Goal: Check status: Check status

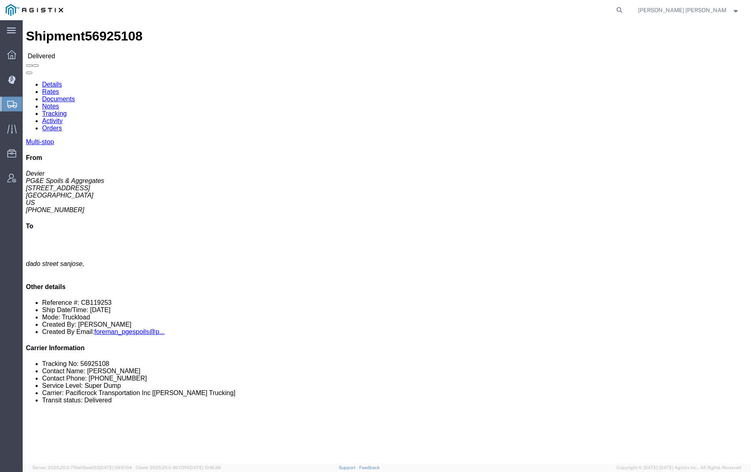
drag, startPoint x: 660, startPoint y: 9, endPoint x: 631, endPoint y: 13, distance: 29.1
click at [625, 8] on icon at bounding box center [619, 9] width 11 height 11
click at [575, 11] on input "search" at bounding box center [491, 9] width 246 height 19
paste input "56928825"
drag, startPoint x: 660, startPoint y: 10, endPoint x: 669, endPoint y: 19, distance: 12.9
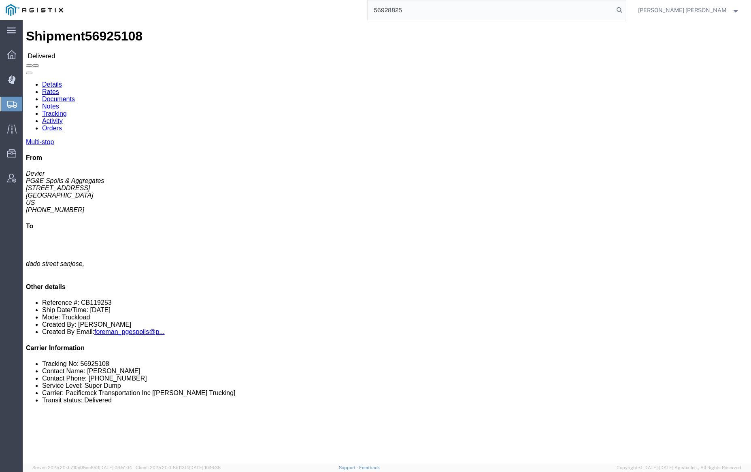
click at [625, 9] on icon at bounding box center [619, 9] width 11 height 11
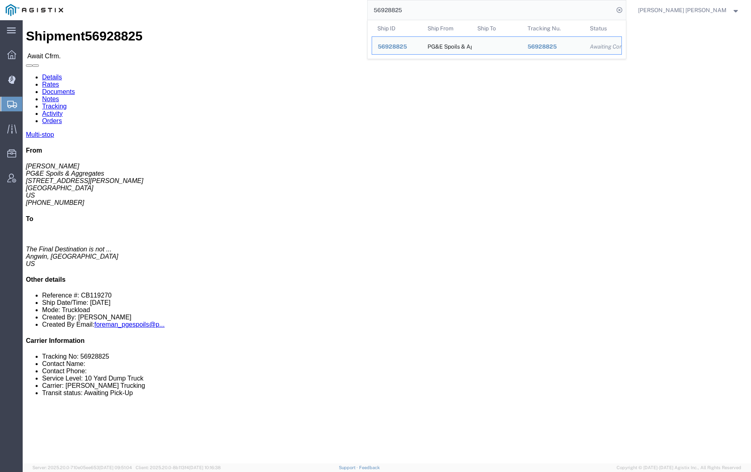
click at [429, 8] on input "56928825" at bounding box center [491, 9] width 246 height 19
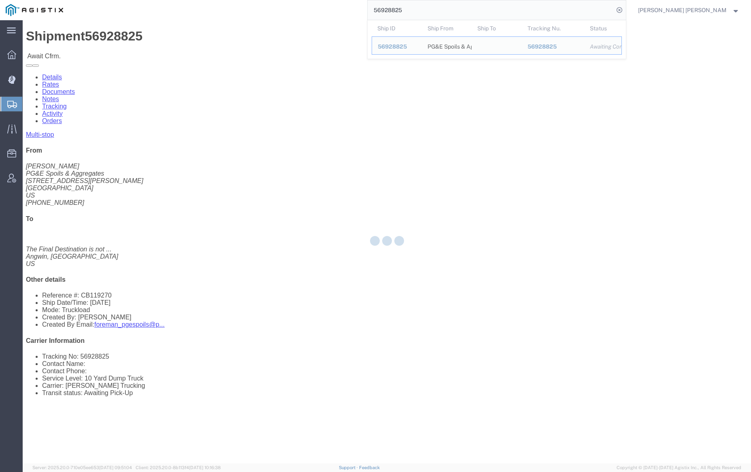
click at [429, 8] on input "56928825" at bounding box center [491, 9] width 246 height 19
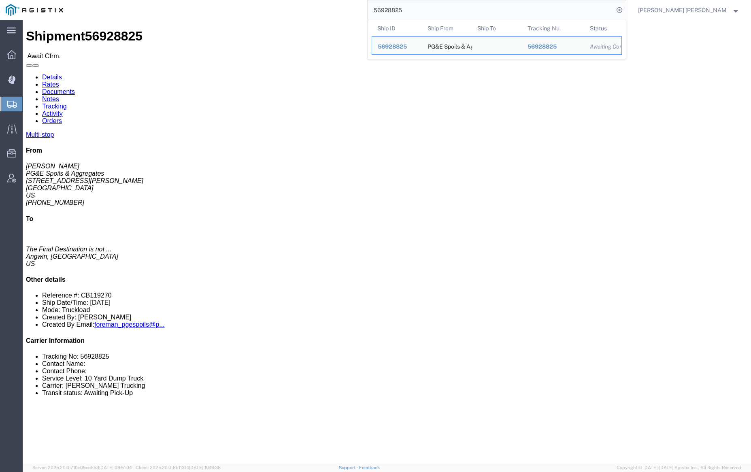
paste input "8"
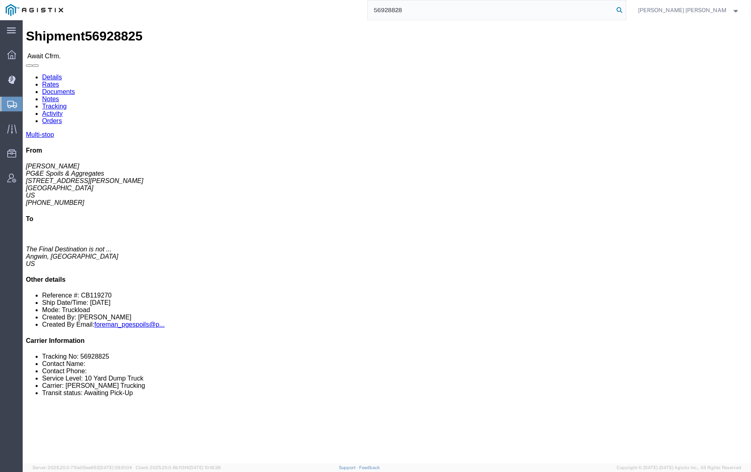
click at [625, 9] on icon at bounding box center [619, 9] width 11 height 11
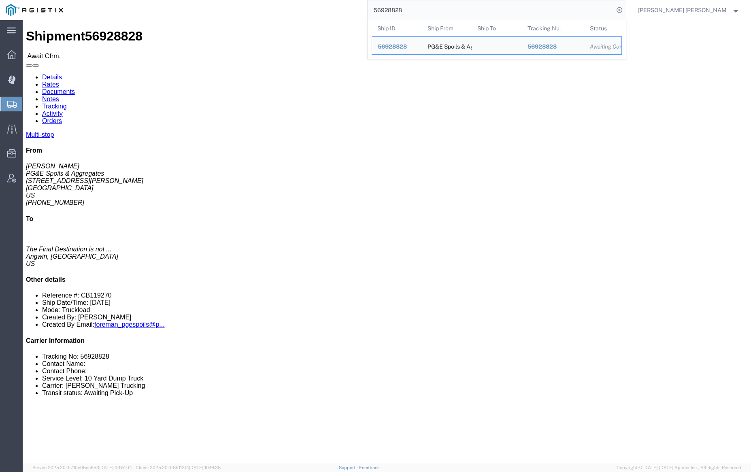
click at [433, 10] on input "56928828" at bounding box center [491, 9] width 246 height 19
paste input "30"
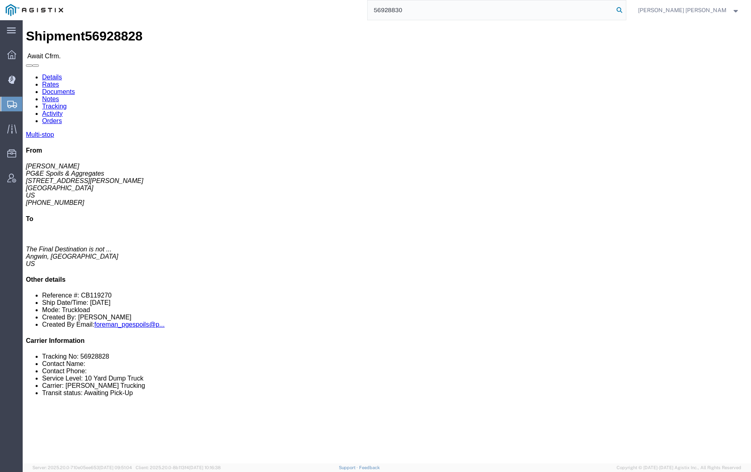
click at [625, 10] on icon at bounding box center [619, 9] width 11 height 11
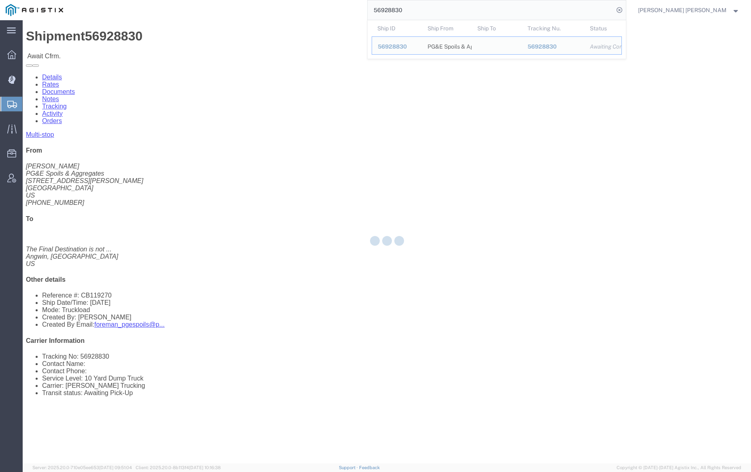
click at [438, 7] on input "56928830" at bounding box center [491, 9] width 246 height 19
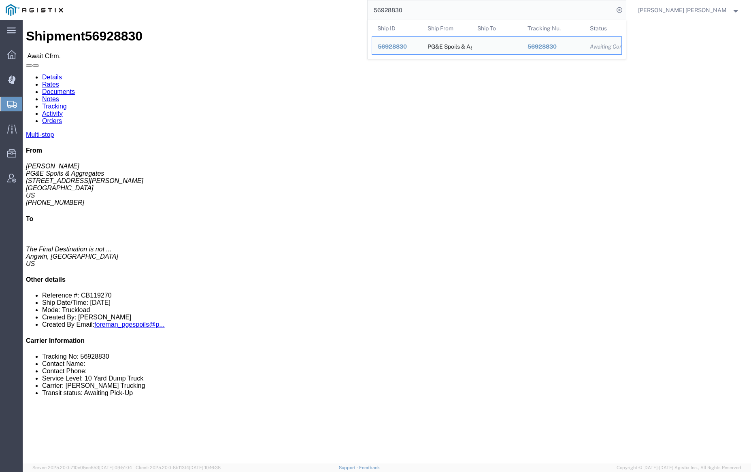
click at [438, 7] on input "56928830" at bounding box center [491, 9] width 246 height 19
paste input "8"
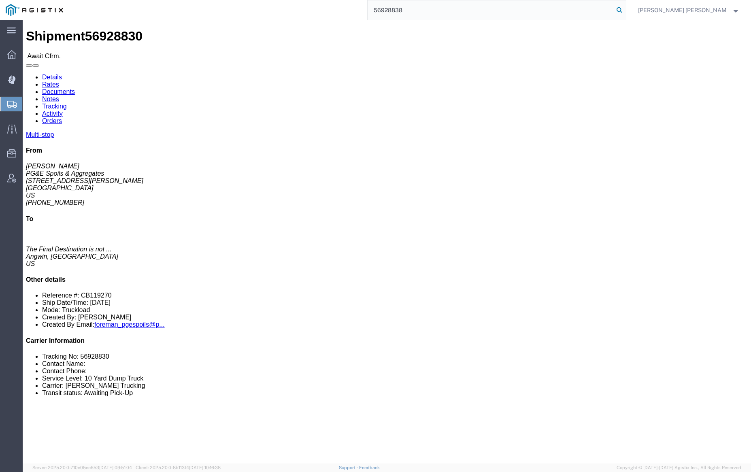
click at [625, 9] on icon at bounding box center [619, 9] width 11 height 11
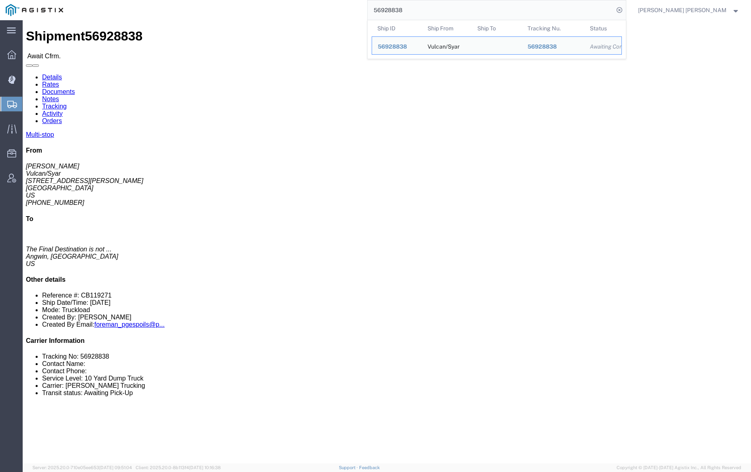
click at [435, 10] on input "56928838" at bounding box center [491, 9] width 246 height 19
paste input "796"
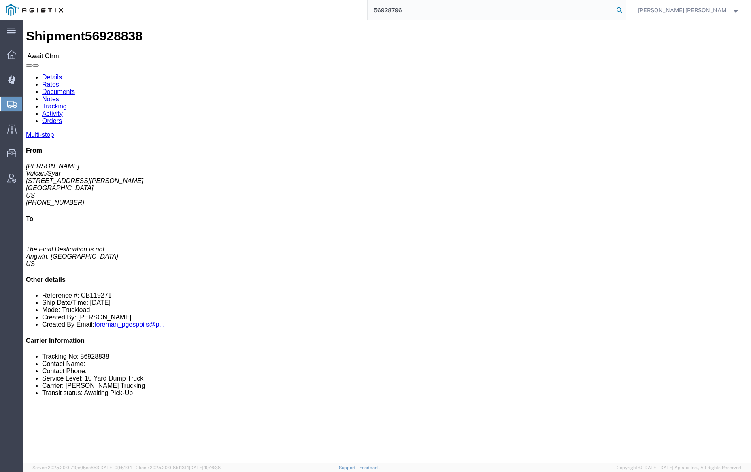
click at [625, 7] on icon at bounding box center [619, 9] width 11 height 11
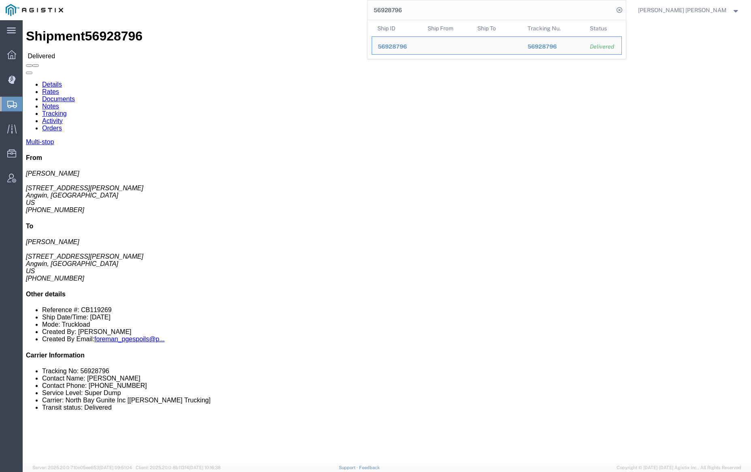
click at [435, 7] on input "56928796" at bounding box center [491, 9] width 246 height 19
paste input "15189"
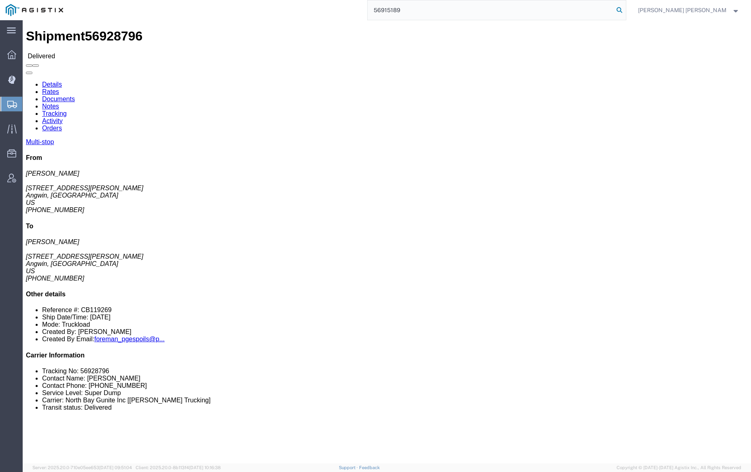
drag, startPoint x: 662, startPoint y: 7, endPoint x: 725, endPoint y: 102, distance: 114.1
click at [625, 7] on icon at bounding box center [619, 9] width 11 height 11
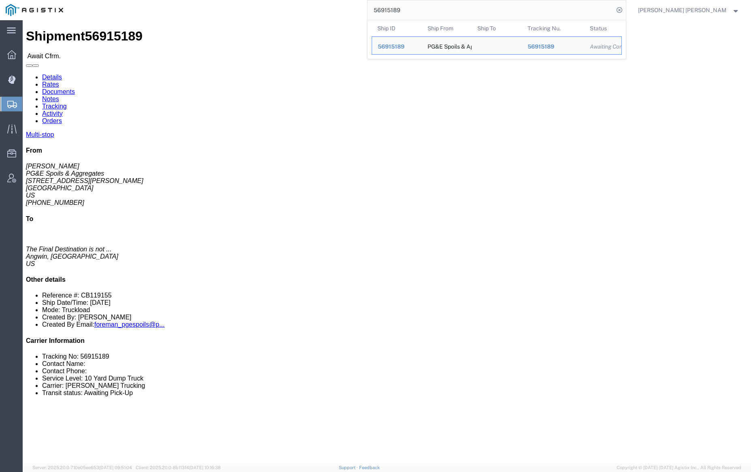
click at [430, 10] on input "56915189" at bounding box center [491, 9] width 246 height 19
paste input "5"
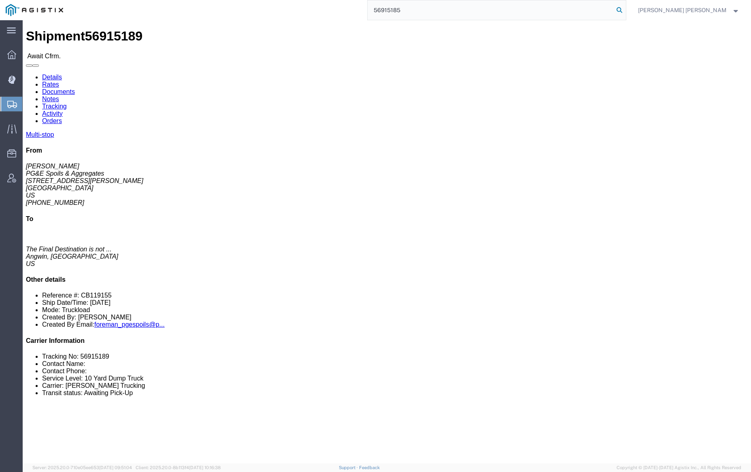
click at [625, 10] on icon at bounding box center [619, 9] width 11 height 11
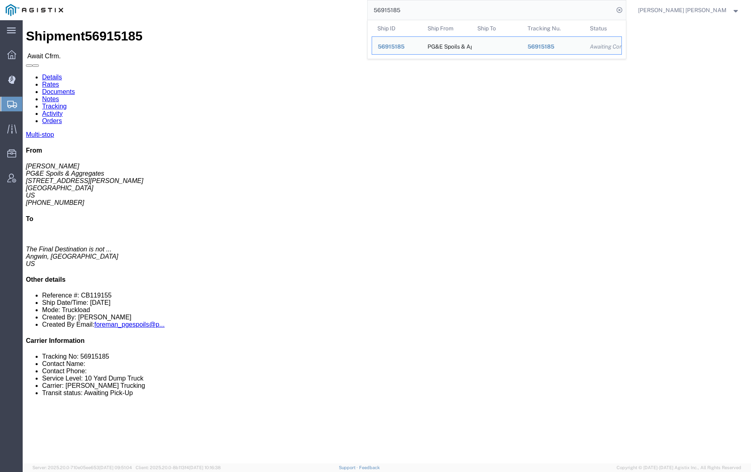
click at [423, 7] on input "56915185" at bounding box center [491, 9] width 246 height 19
paste input "882318"
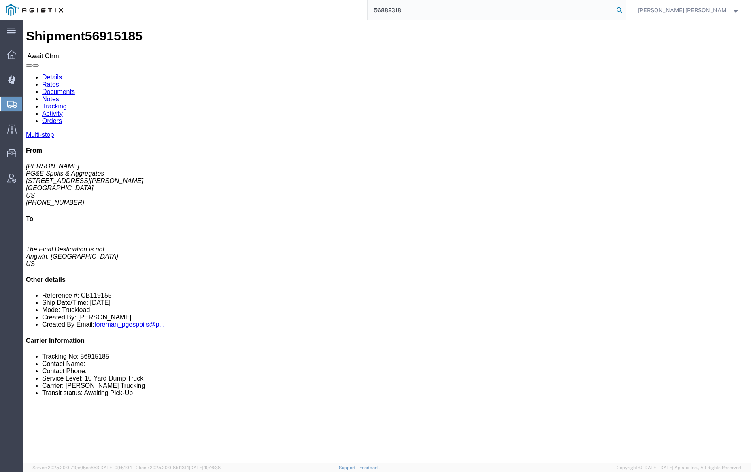
click at [625, 9] on icon at bounding box center [619, 9] width 11 height 11
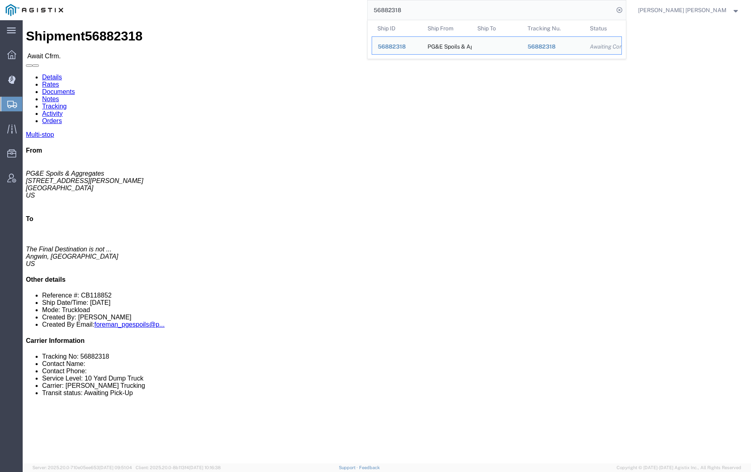
click at [424, 5] on input "56882318" at bounding box center [491, 9] width 246 height 19
paste input "96762"
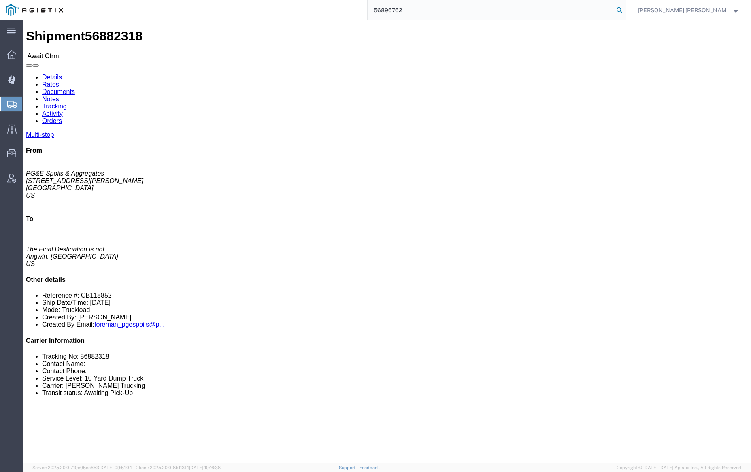
click at [625, 9] on icon at bounding box center [619, 9] width 11 height 11
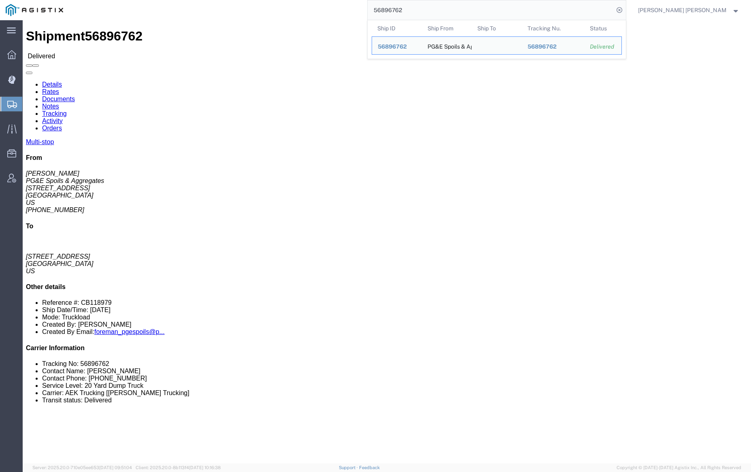
click link "Documents"
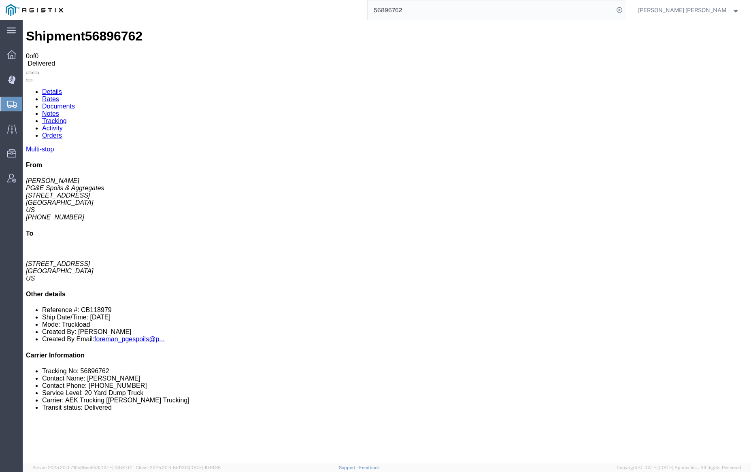
click at [427, 5] on input "56896762" at bounding box center [491, 9] width 246 height 19
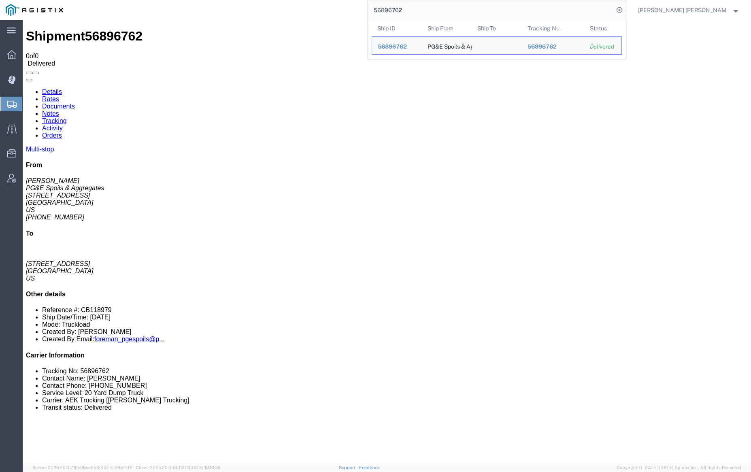
click at [427, 5] on input "56896762" at bounding box center [491, 9] width 246 height 19
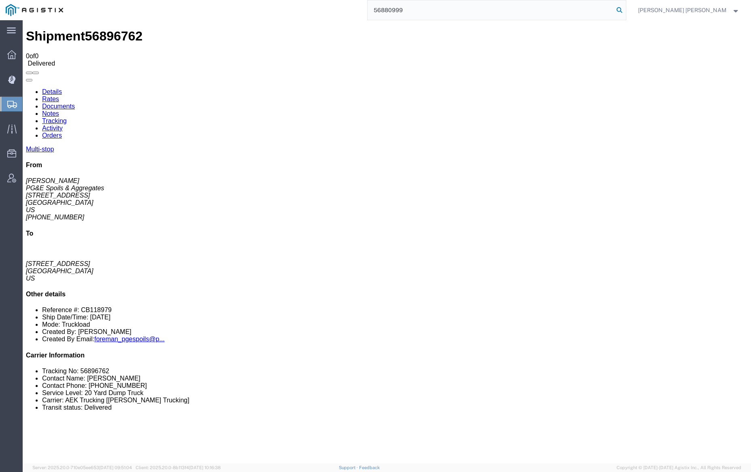
click at [625, 10] on icon at bounding box center [619, 9] width 11 height 11
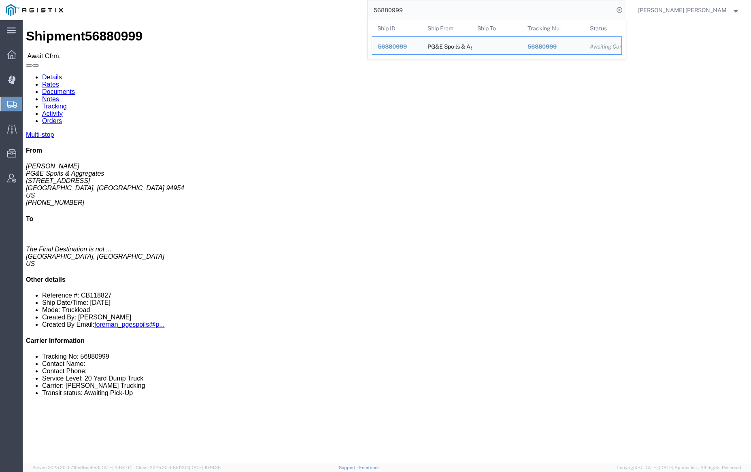
click at [429, 6] on input "56880999" at bounding box center [491, 9] width 246 height 19
paste input "2320"
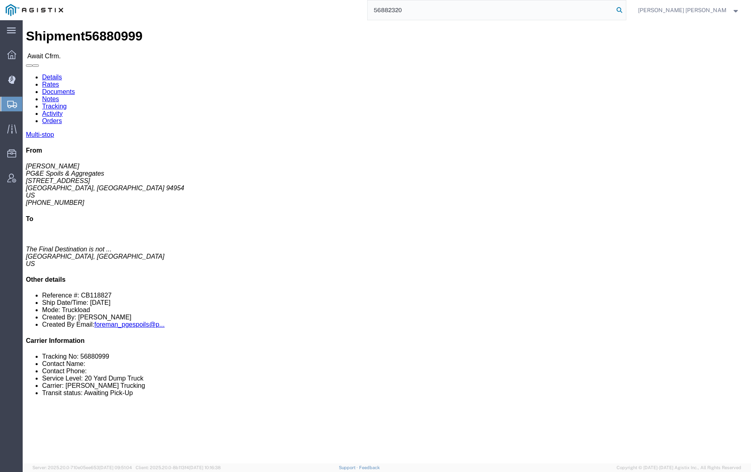
click at [625, 10] on icon at bounding box center [619, 9] width 11 height 11
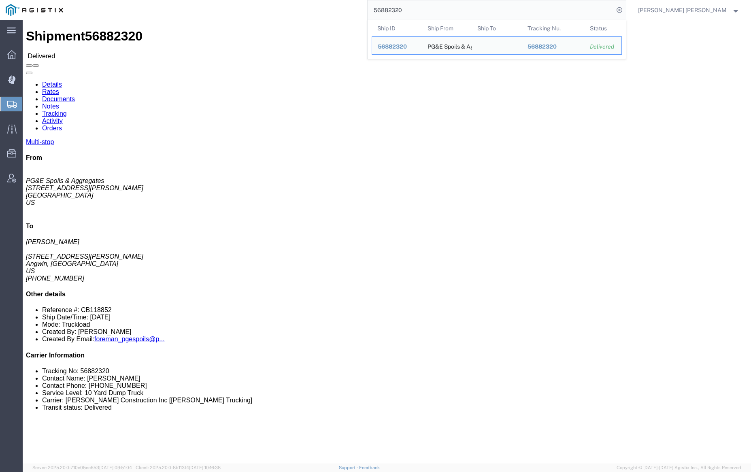
click link "Documents"
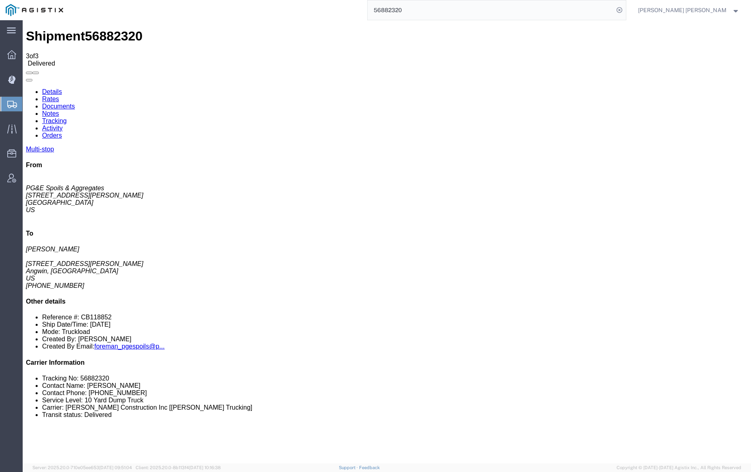
click at [75, 103] on link "Documents" at bounding box center [58, 106] width 33 height 7
click at [433, 11] on input "56882320" at bounding box center [491, 9] width 246 height 19
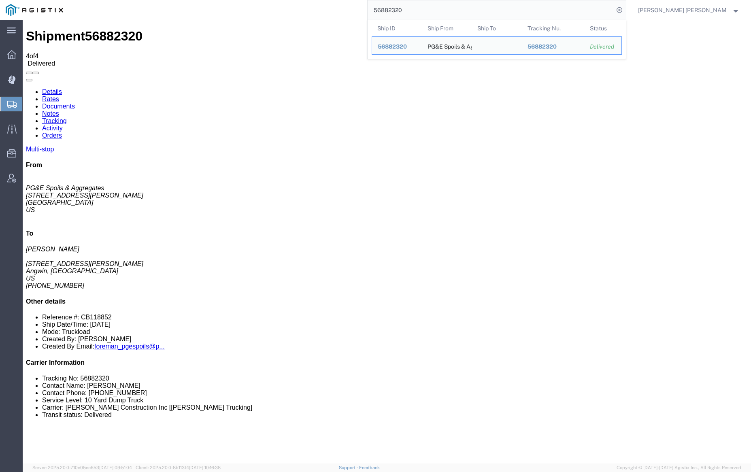
click at [433, 11] on input "56882320" at bounding box center [491, 9] width 246 height 19
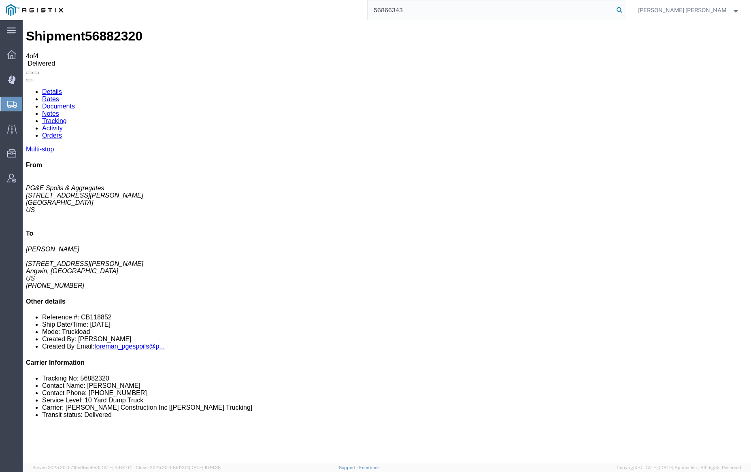
click at [625, 10] on icon at bounding box center [619, 9] width 11 height 11
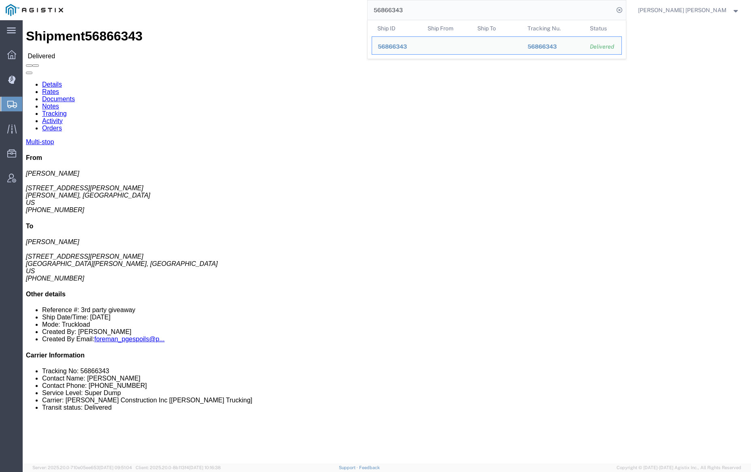
click link "Documents"
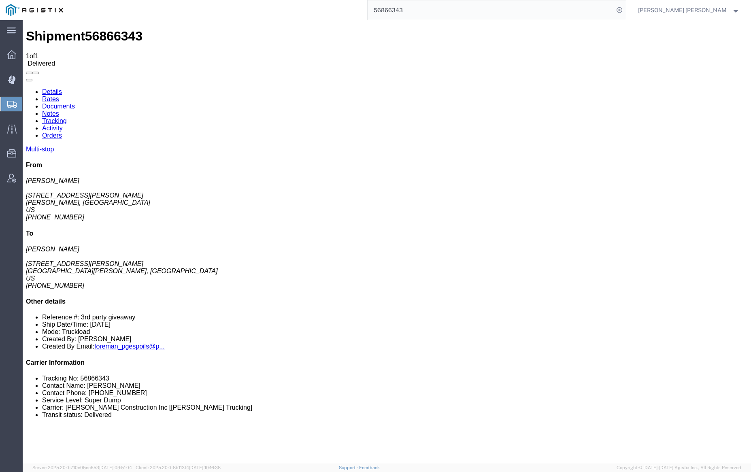
click at [59, 110] on link "Notes" at bounding box center [50, 113] width 17 height 7
click at [421, 6] on input "56866343" at bounding box center [491, 9] width 246 height 19
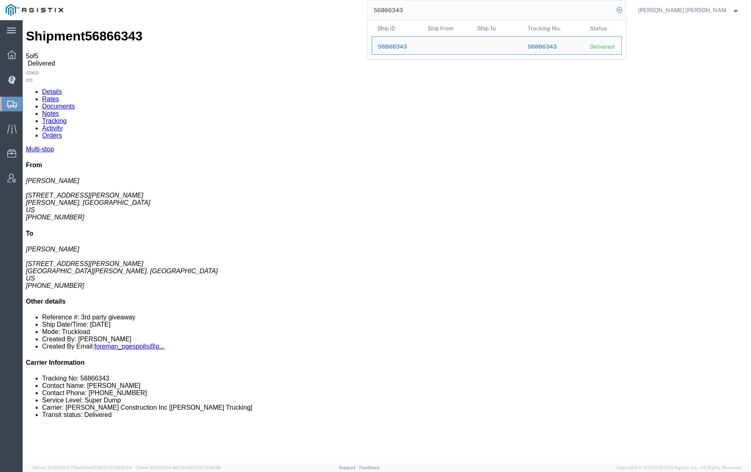
paste input "5"
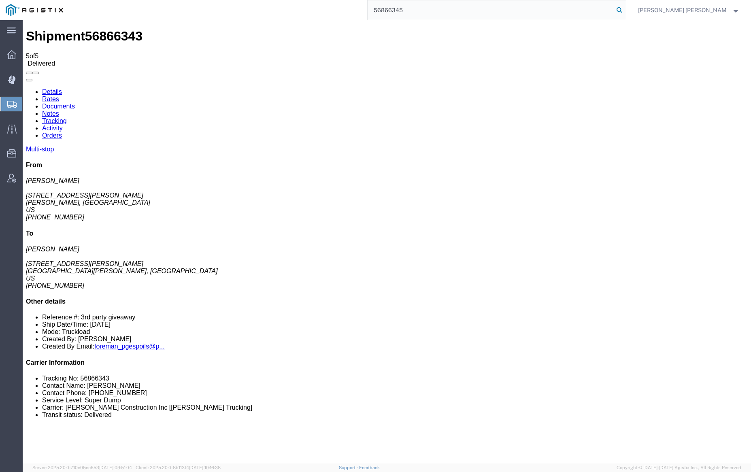
type input "56866345"
click at [625, 9] on icon at bounding box center [619, 9] width 11 height 11
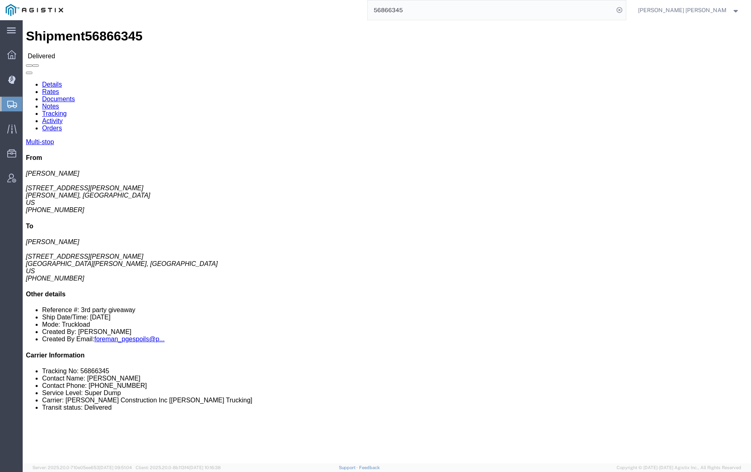
click link "Documents"
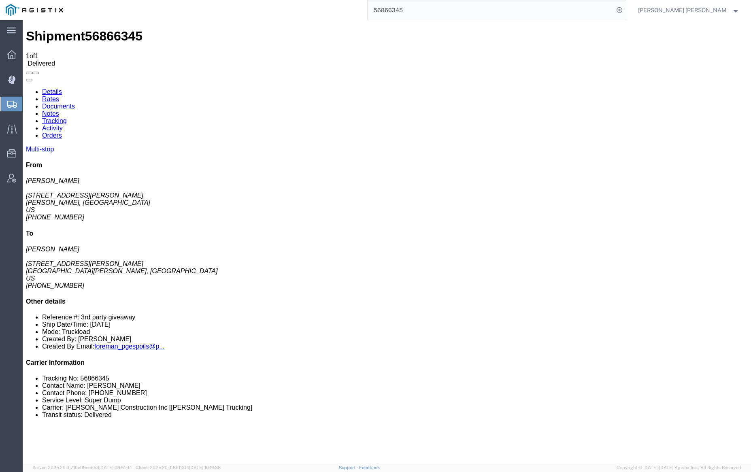
checkbox input "true"
click at [13, 52] on icon at bounding box center [11, 54] width 9 height 9
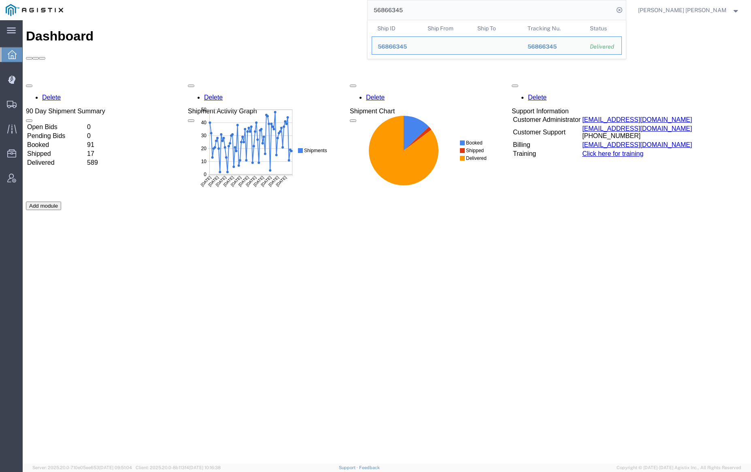
click at [430, 12] on input "56866345" at bounding box center [491, 9] width 246 height 19
paste input "781719"
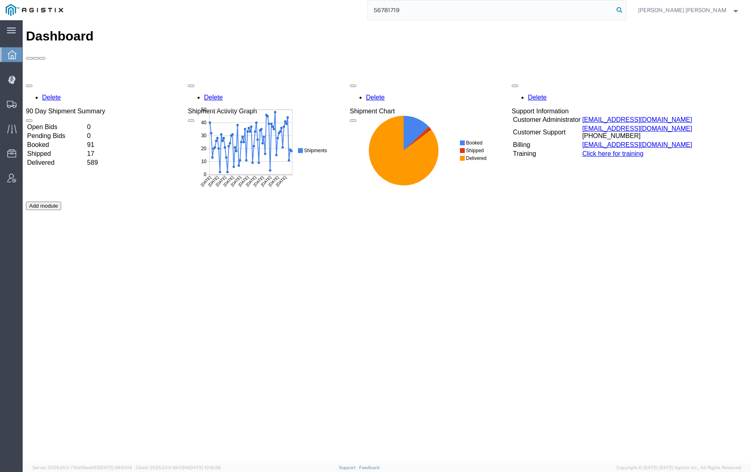
click at [625, 11] on icon at bounding box center [619, 9] width 11 height 11
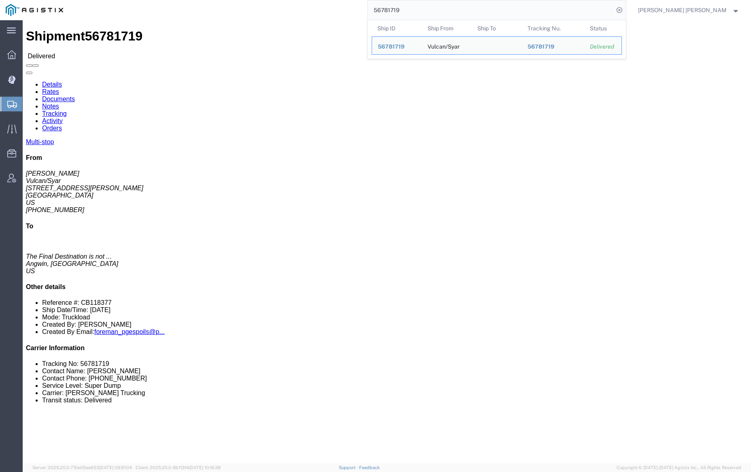
click h2 "Shipment Detail Multi-stop"
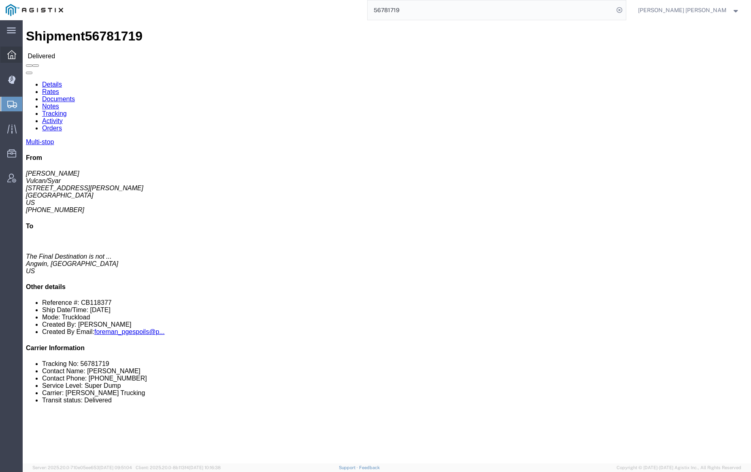
click at [28, 52] on span "Dashboard" at bounding box center [25, 55] width 6 height 16
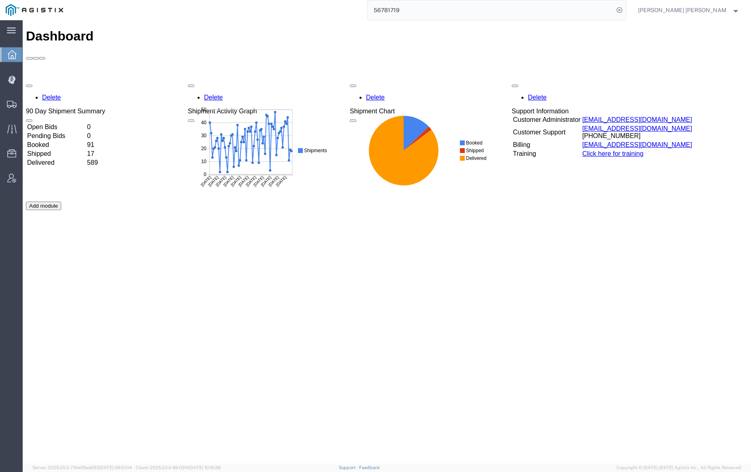
click at [427, 6] on input "56781719" at bounding box center [491, 9] width 246 height 19
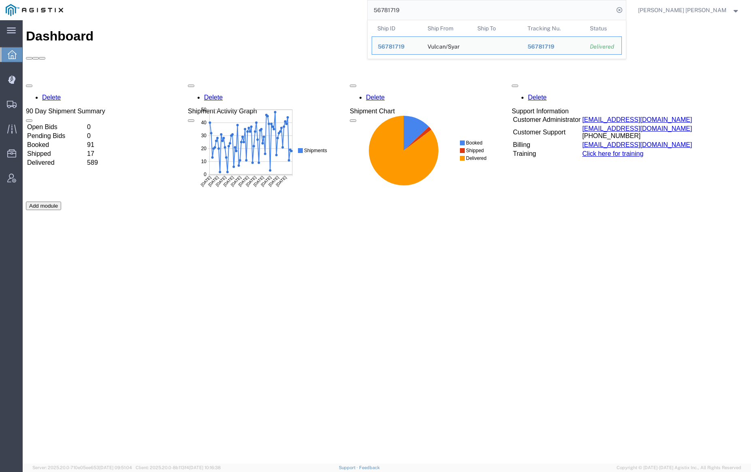
click at [427, 6] on input "56781719" at bounding box center [491, 9] width 246 height 19
paste input "882320"
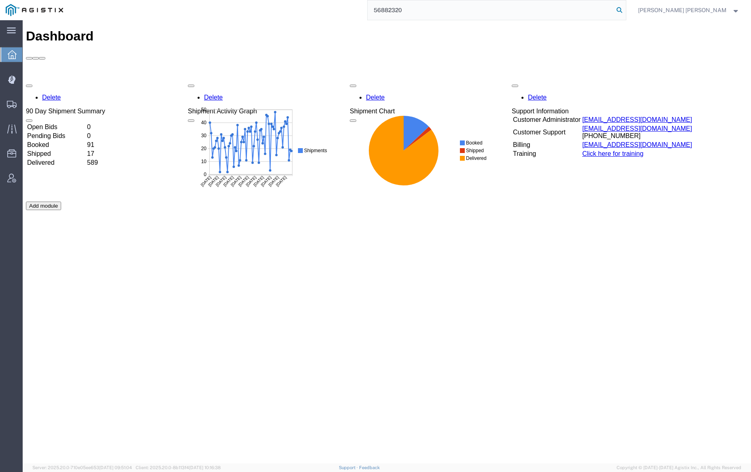
type input "56882320"
click at [625, 11] on icon at bounding box center [619, 9] width 11 height 11
